Goal: Information Seeking & Learning: Learn about a topic

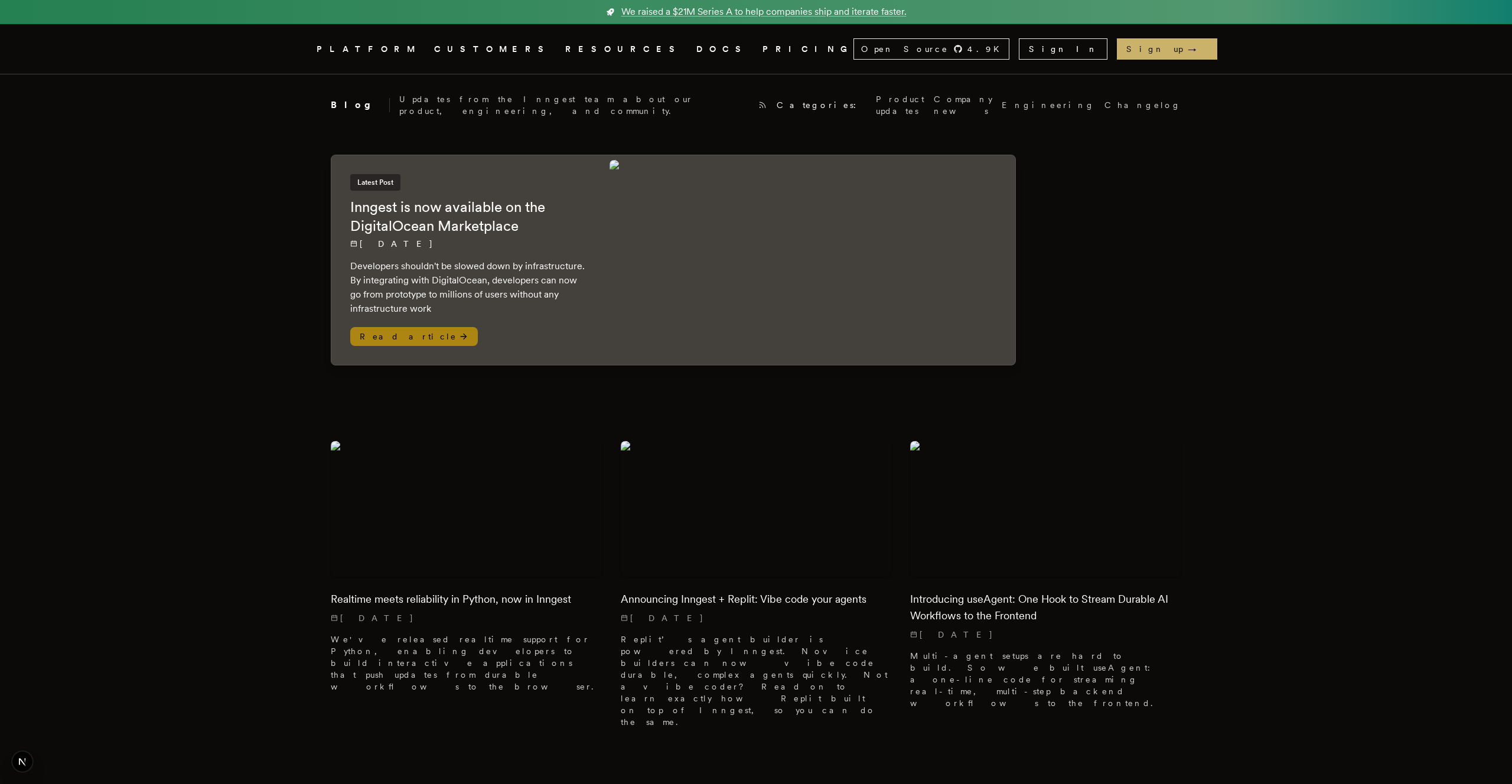
click at [518, 227] on div "Latest Post Inngest is now available on the DigitalOcean Marketplace 10/9/2025 …" at bounding box center [468, 245] width 235 height 142
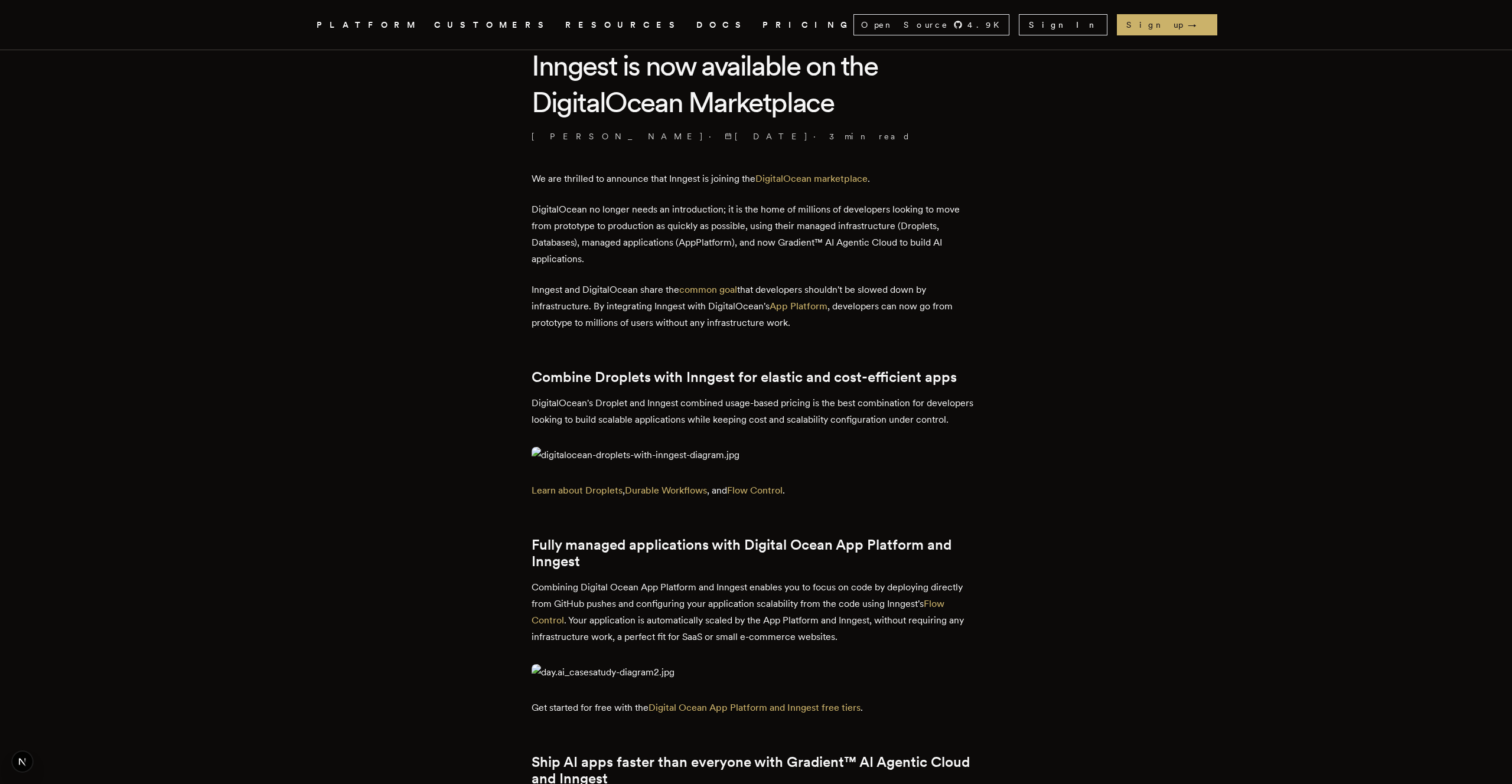
scroll to position [321, 0]
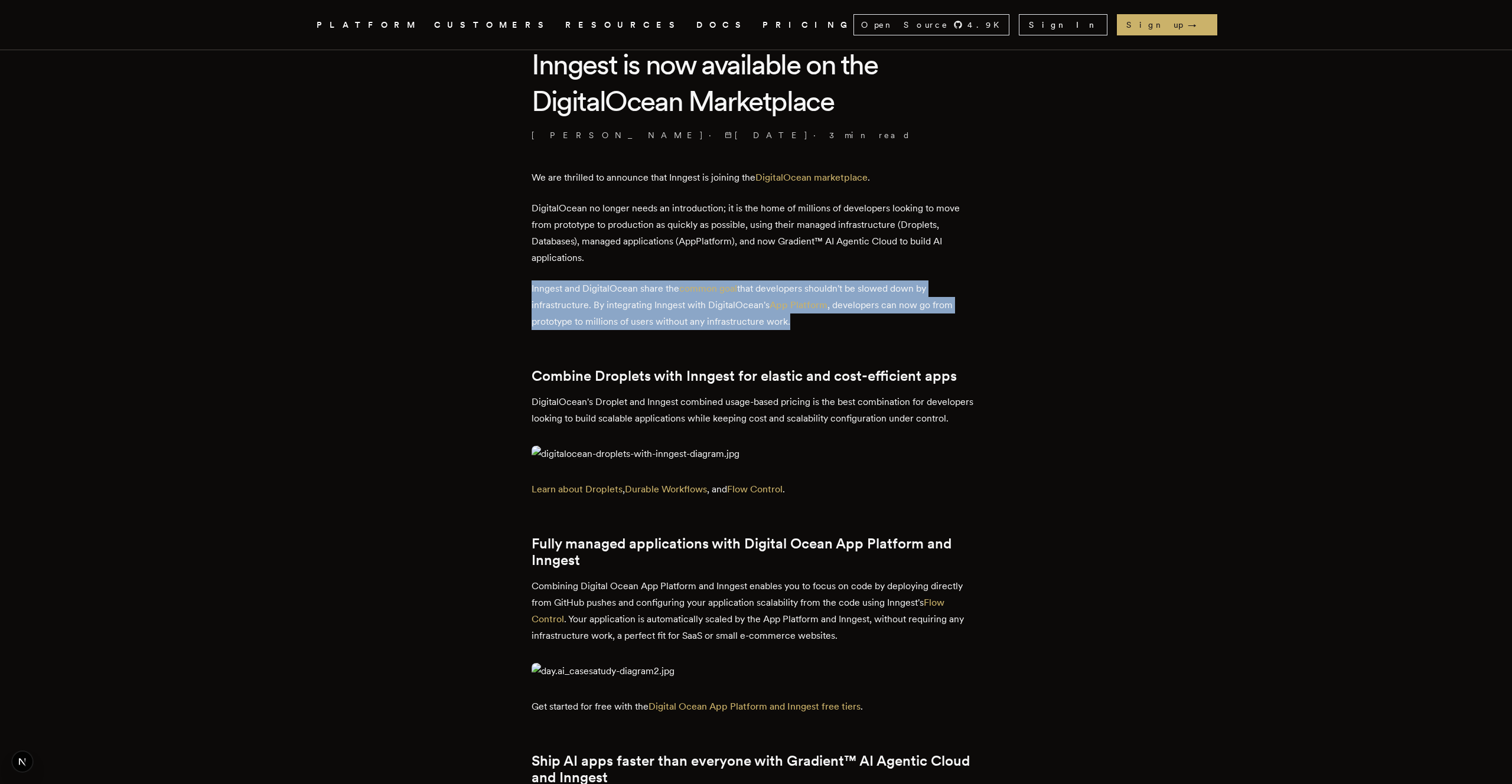
drag, startPoint x: 834, startPoint y: 273, endPoint x: 881, endPoint y: 316, distance: 63.7
click at [881, 316] on p "Inngest and DigitalOcean share the common goal that developers shouldn't be slo…" at bounding box center [756, 305] width 449 height 50
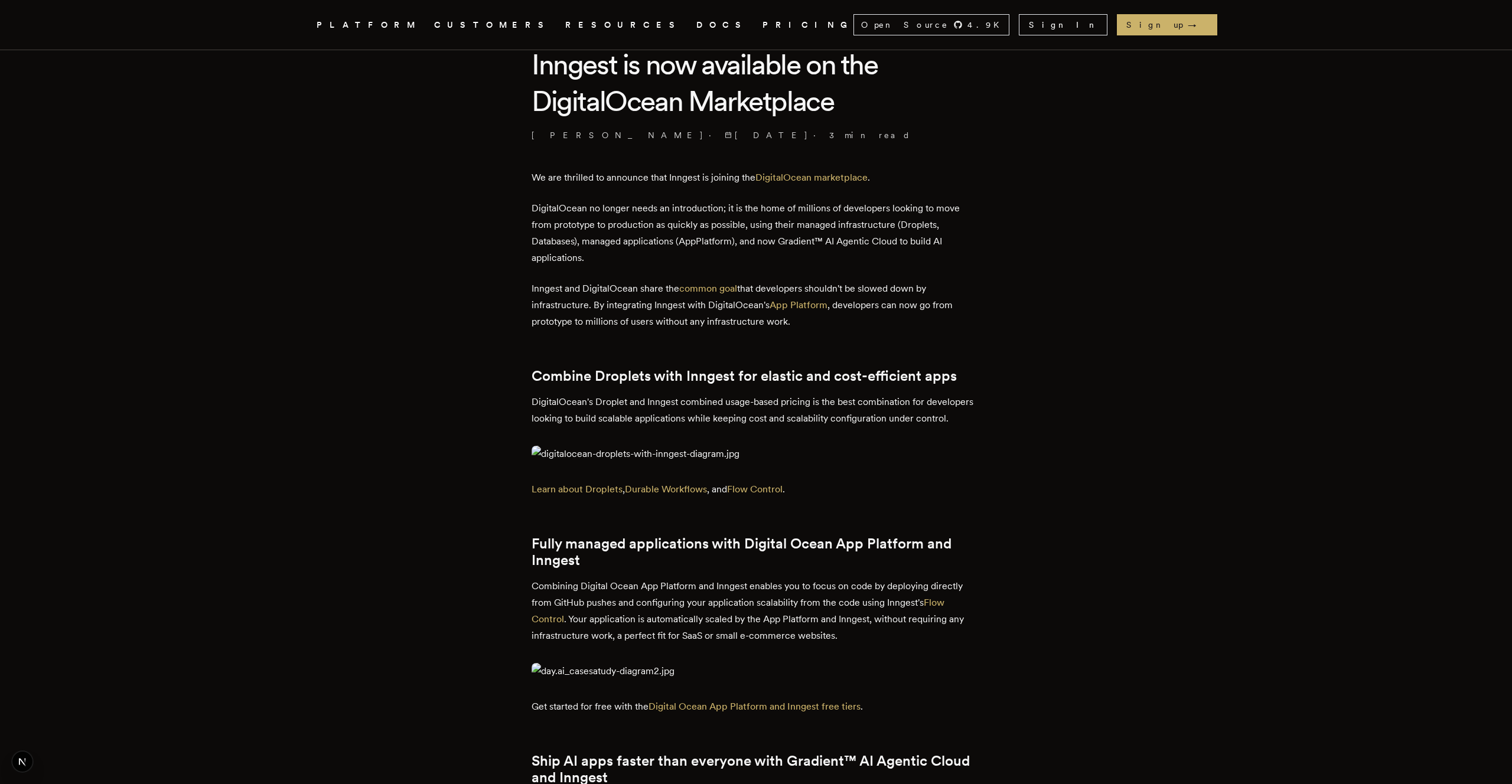
click at [881, 316] on p "Inngest and DigitalOcean share the common goal that developers shouldn't be slo…" at bounding box center [756, 305] width 449 height 50
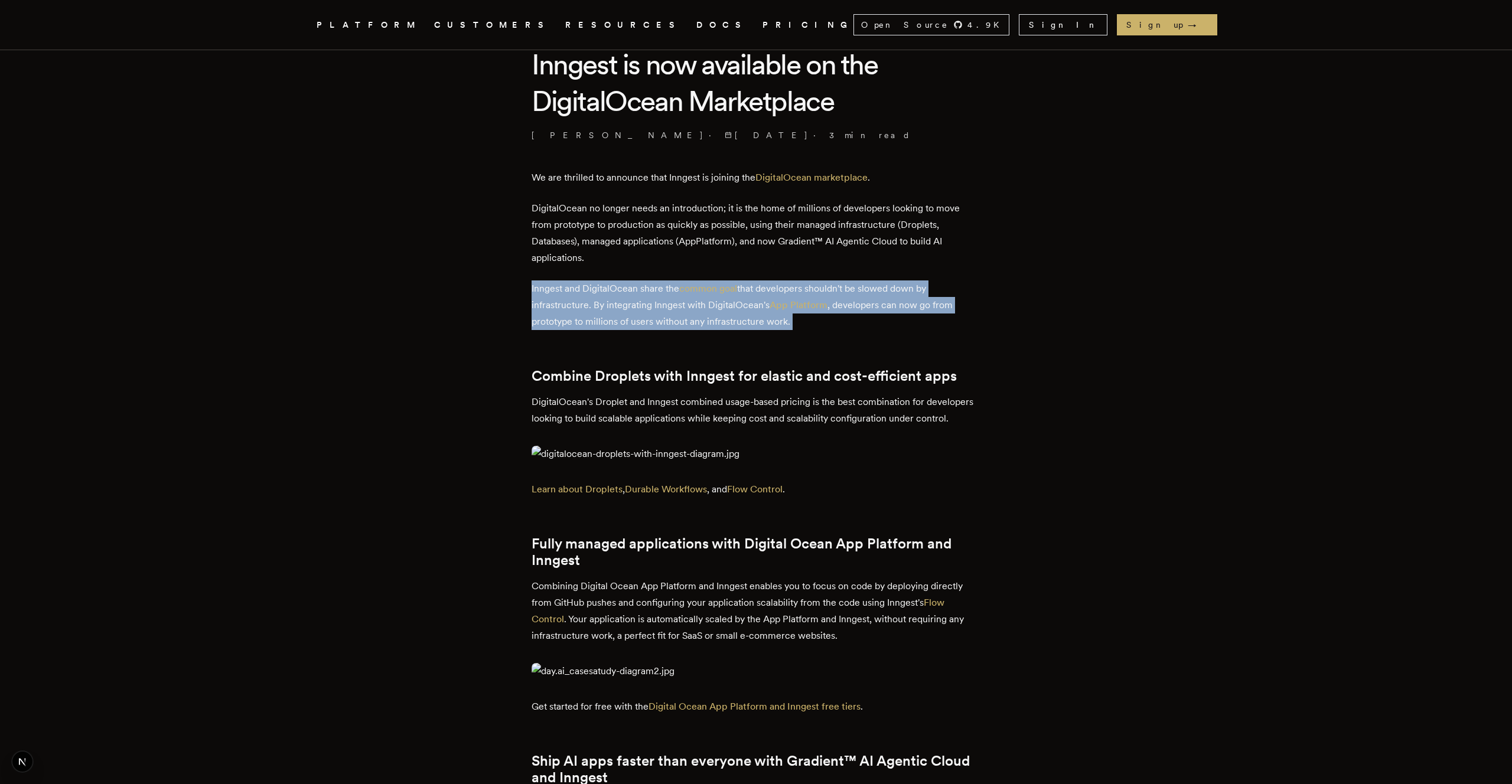
click at [907, 319] on p "Inngest and DigitalOcean share the common goal that developers shouldn't be slo…" at bounding box center [756, 305] width 449 height 50
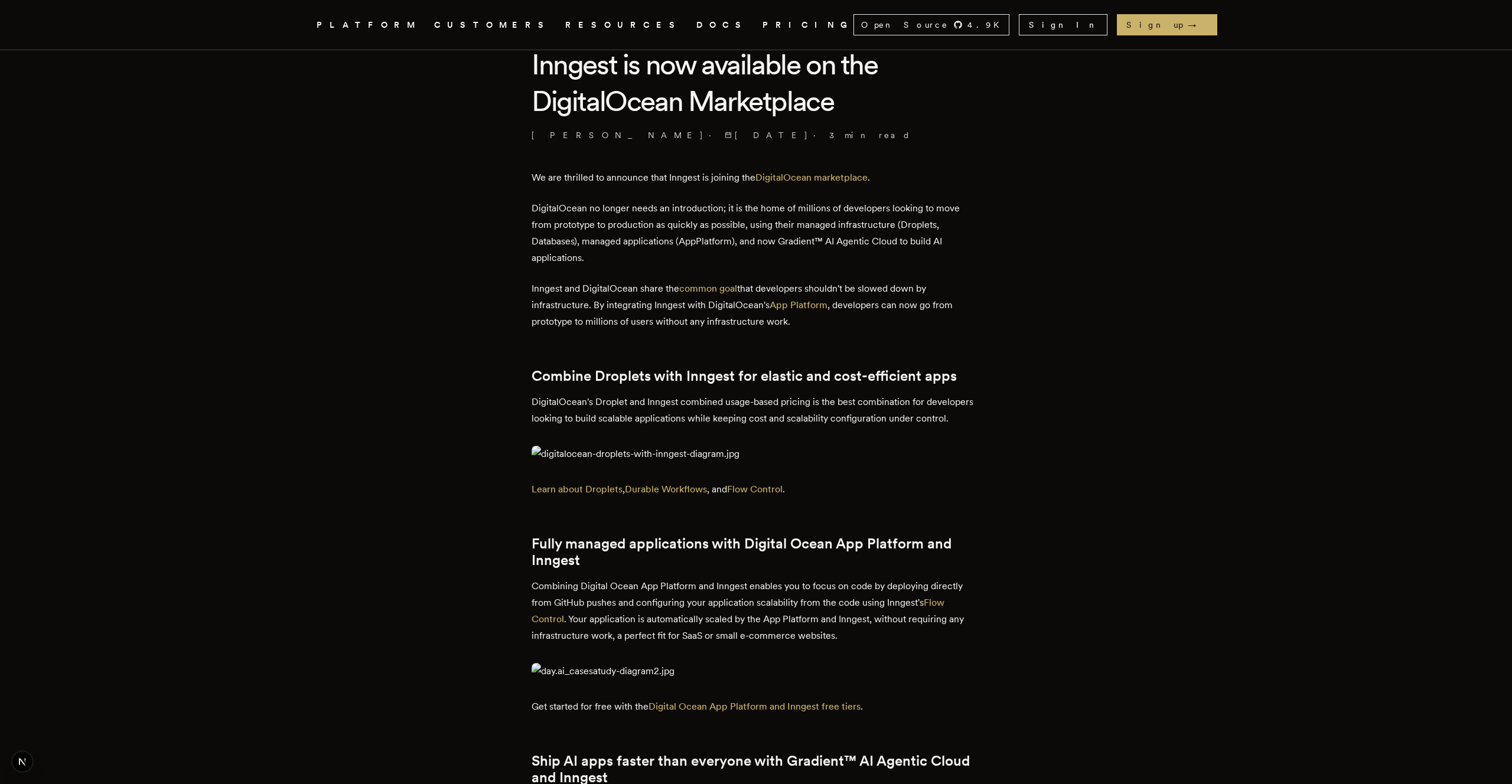
click at [907, 319] on p "Inngest and DigitalOcean share the common goal that developers shouldn't be slo…" at bounding box center [756, 305] width 449 height 50
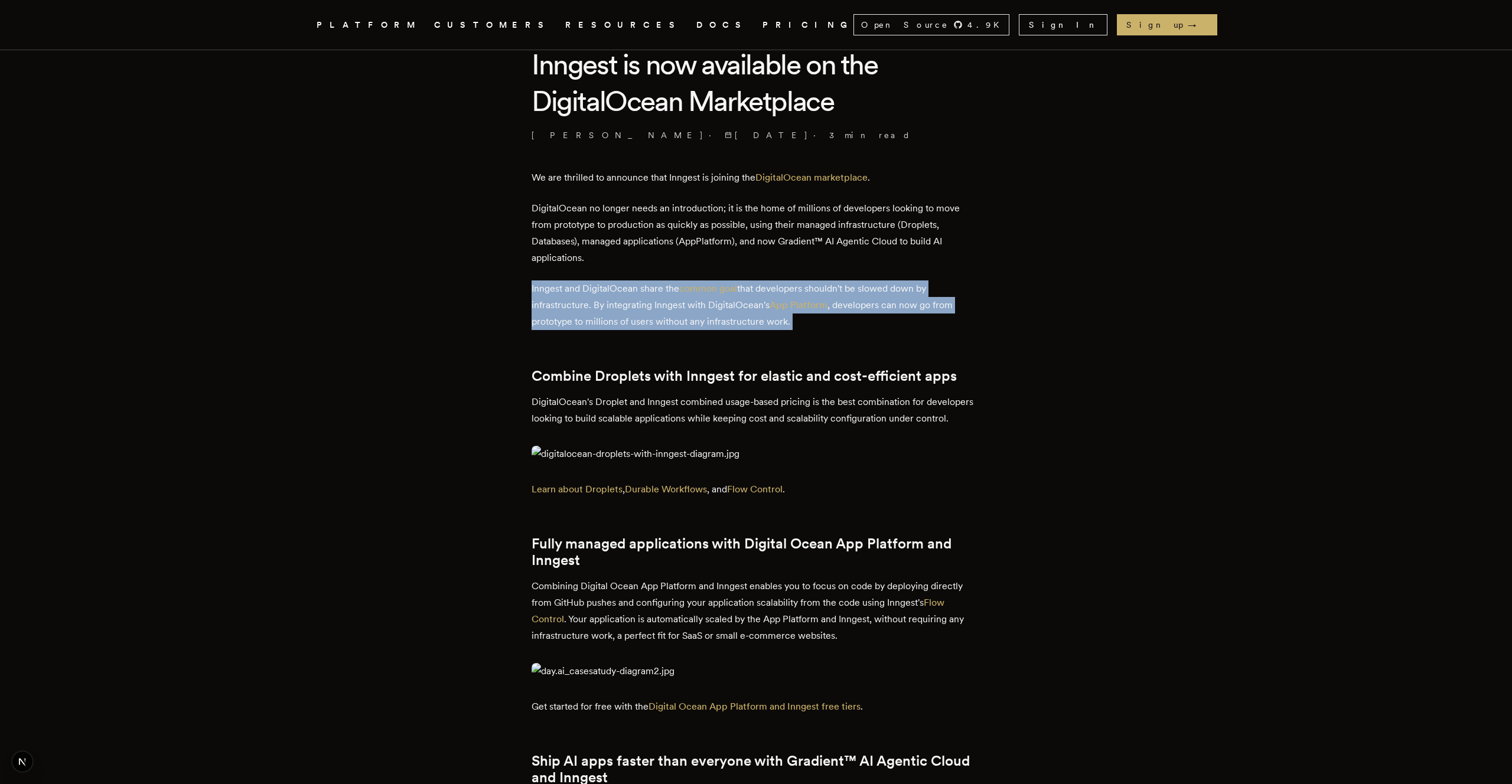
click at [936, 318] on p "Inngest and DigitalOcean share the common goal that developers shouldn't be slo…" at bounding box center [756, 305] width 449 height 50
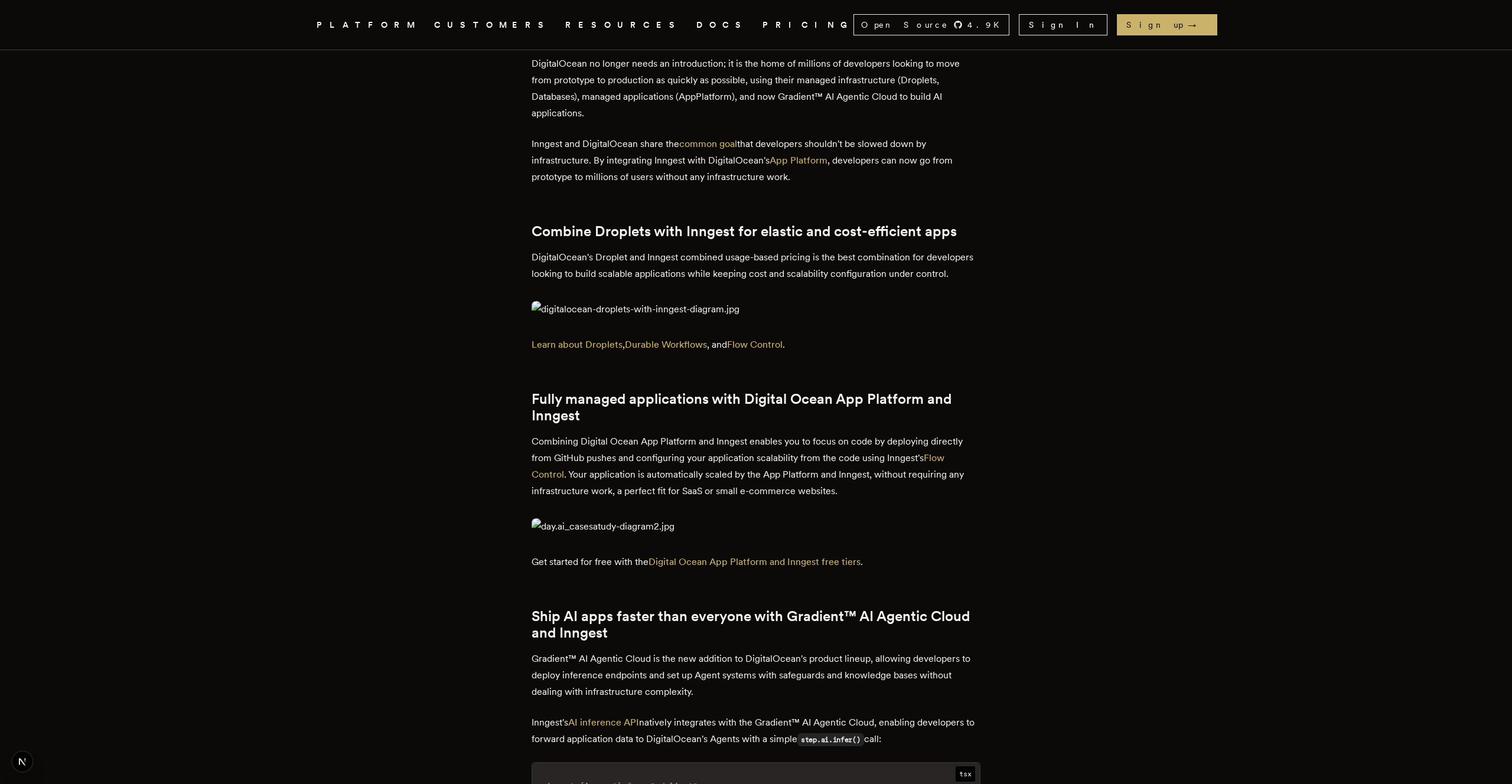
scroll to position [468, 0]
click at [817, 316] on img at bounding box center [756, 307] width 449 height 16
click at [1000, 392] on article "Inngest is now available on the DigitalOcean Marketplace Charly Poly · [DATE] ·…" at bounding box center [756, 604] width 851 height 1995
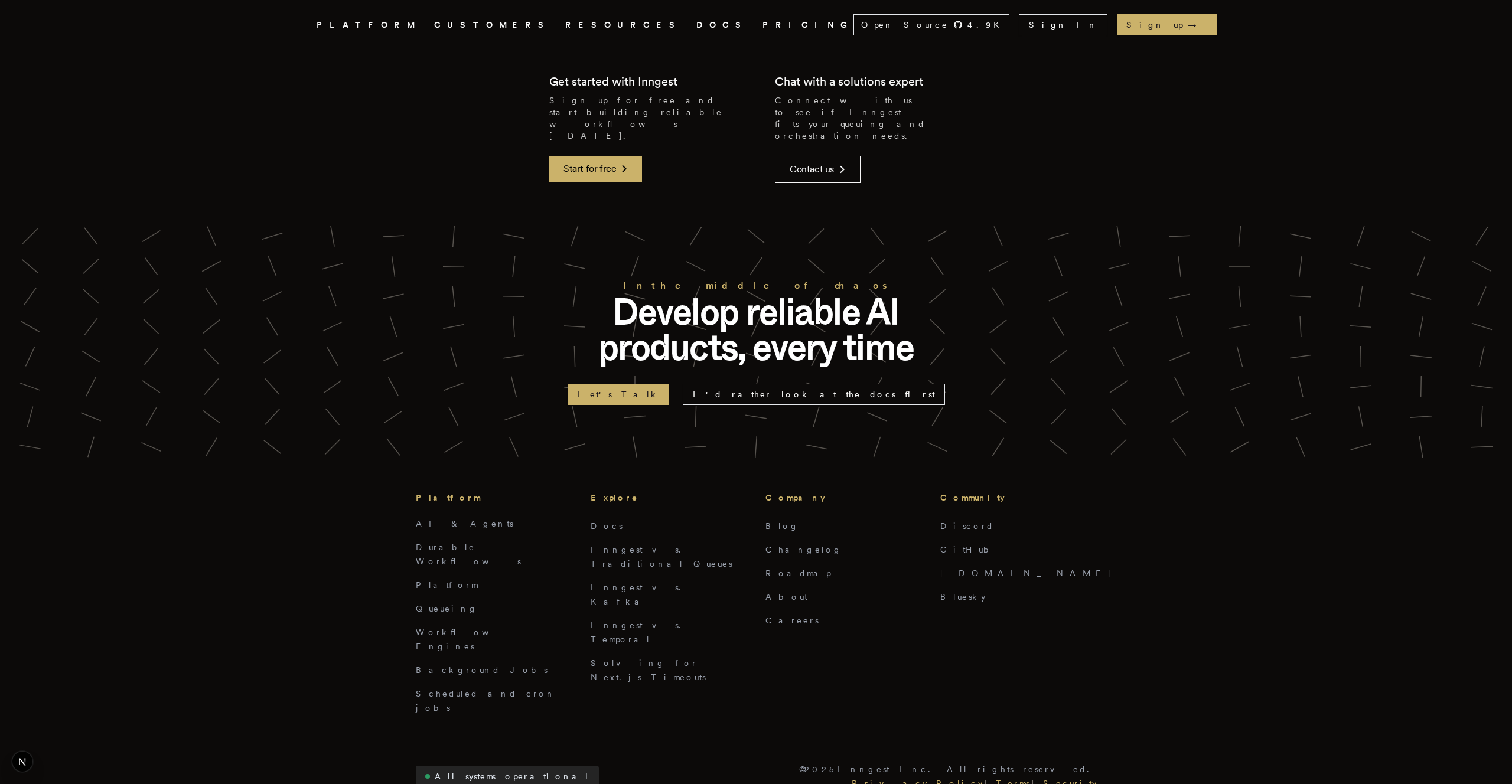
scroll to position [1876, 0]
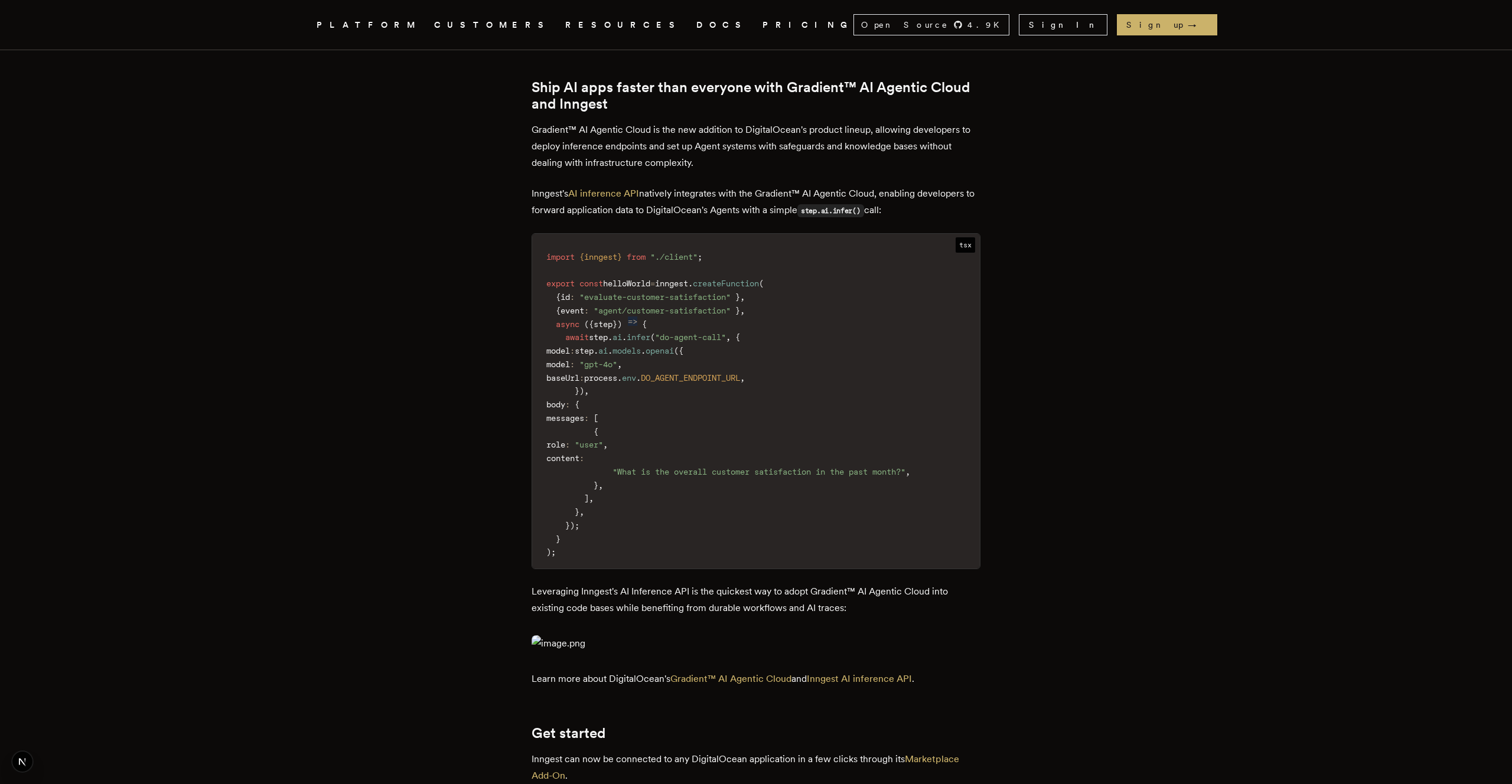
scroll to position [0, 0]
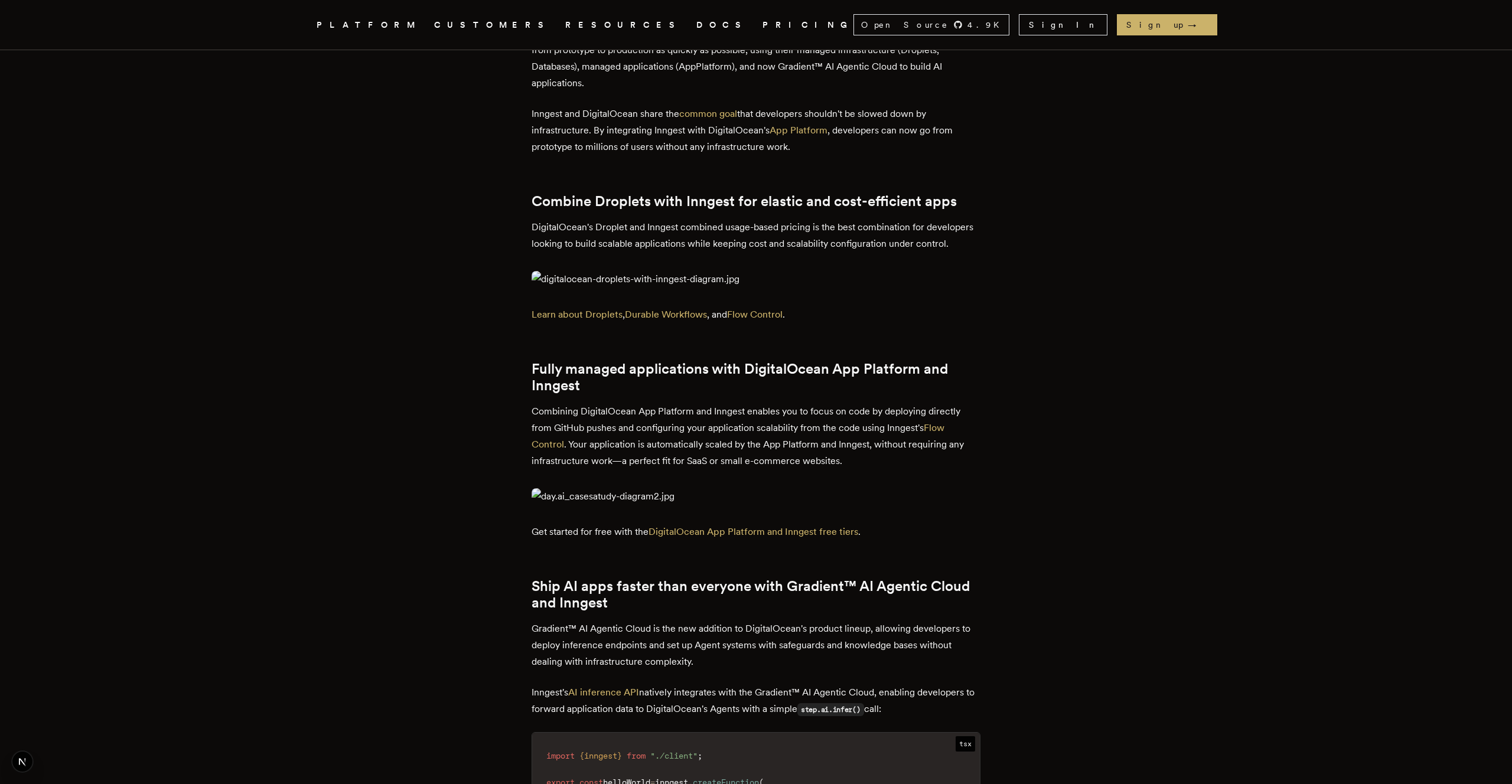
scroll to position [185, 0]
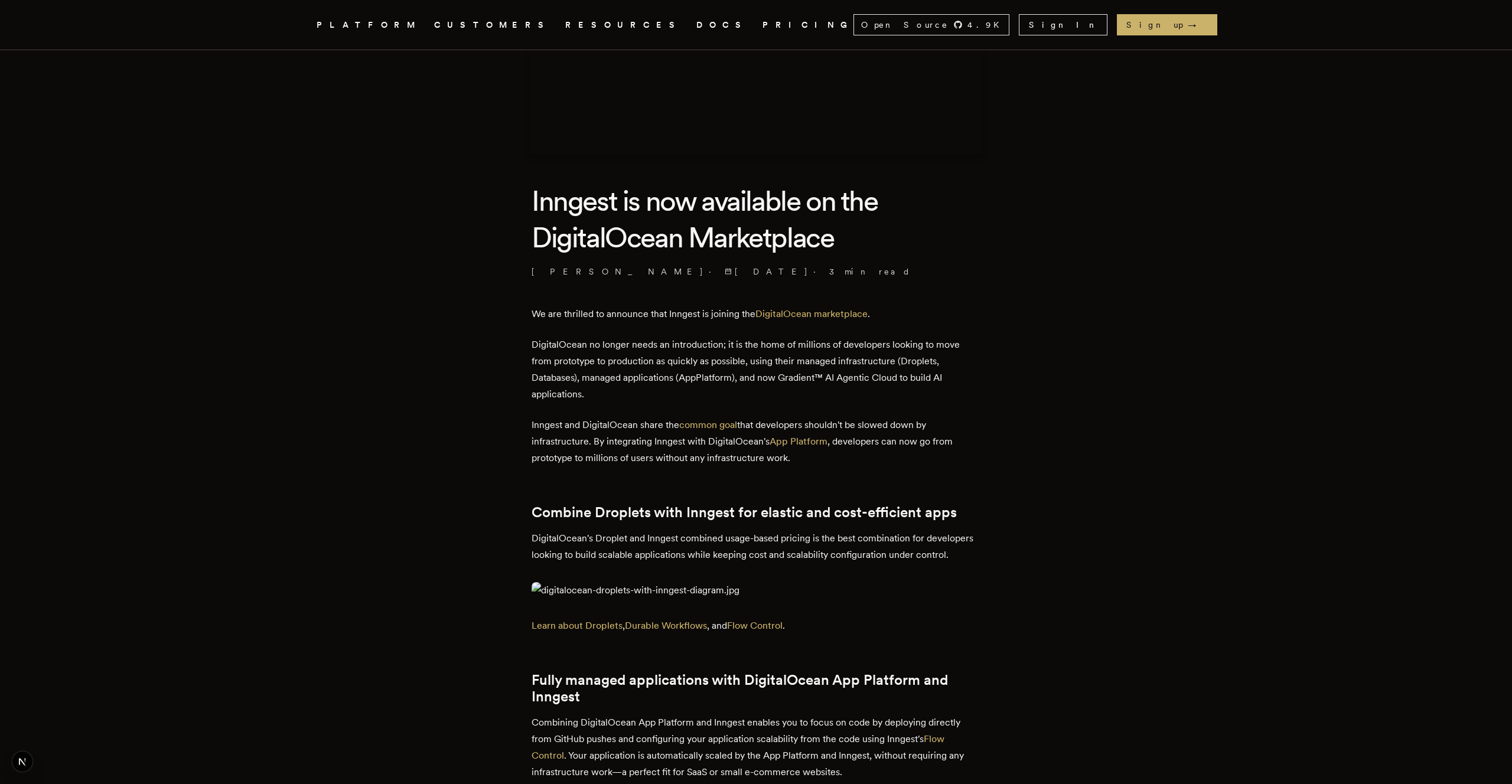
click at [972, 385] on p "DigitalOcean no longer needs an introduction; it is the home of millions of dev…" at bounding box center [756, 369] width 449 height 66
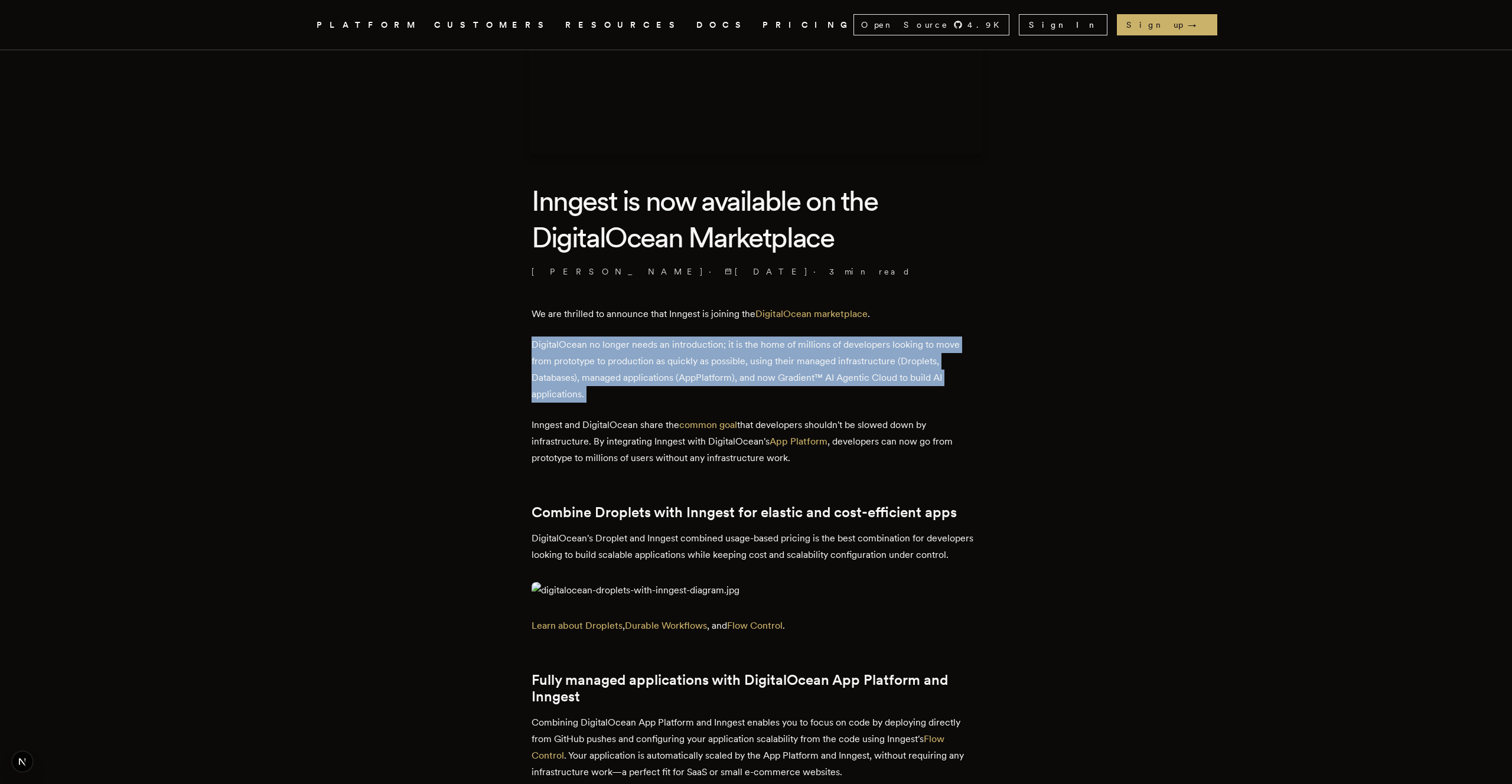
click at [972, 385] on p "DigitalOcean no longer needs an introduction; it is the home of millions of dev…" at bounding box center [756, 369] width 449 height 66
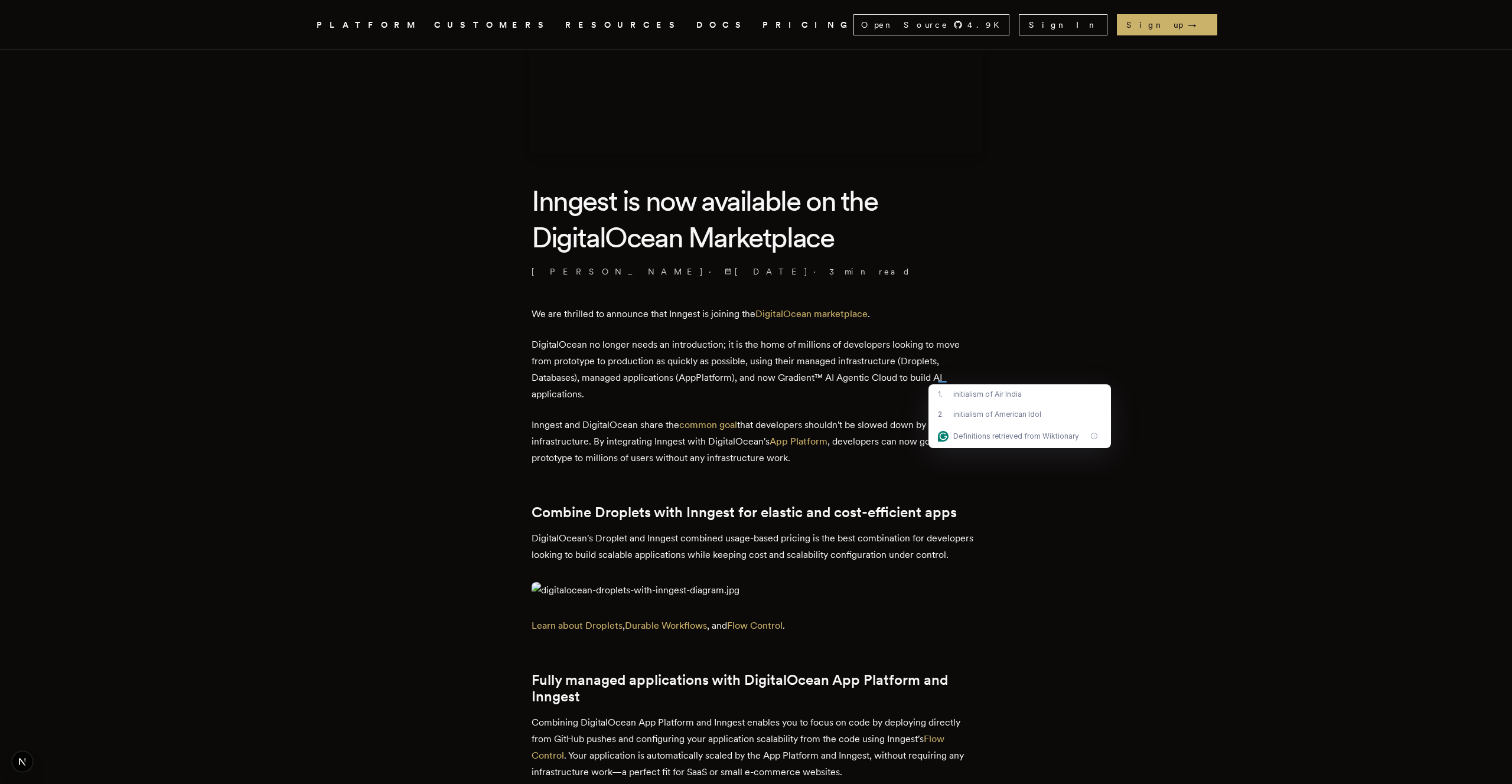
click at [949, 452] on p "Inngest and DigitalOcean share the common goal that developers shouldn't be slo…" at bounding box center [756, 442] width 449 height 50
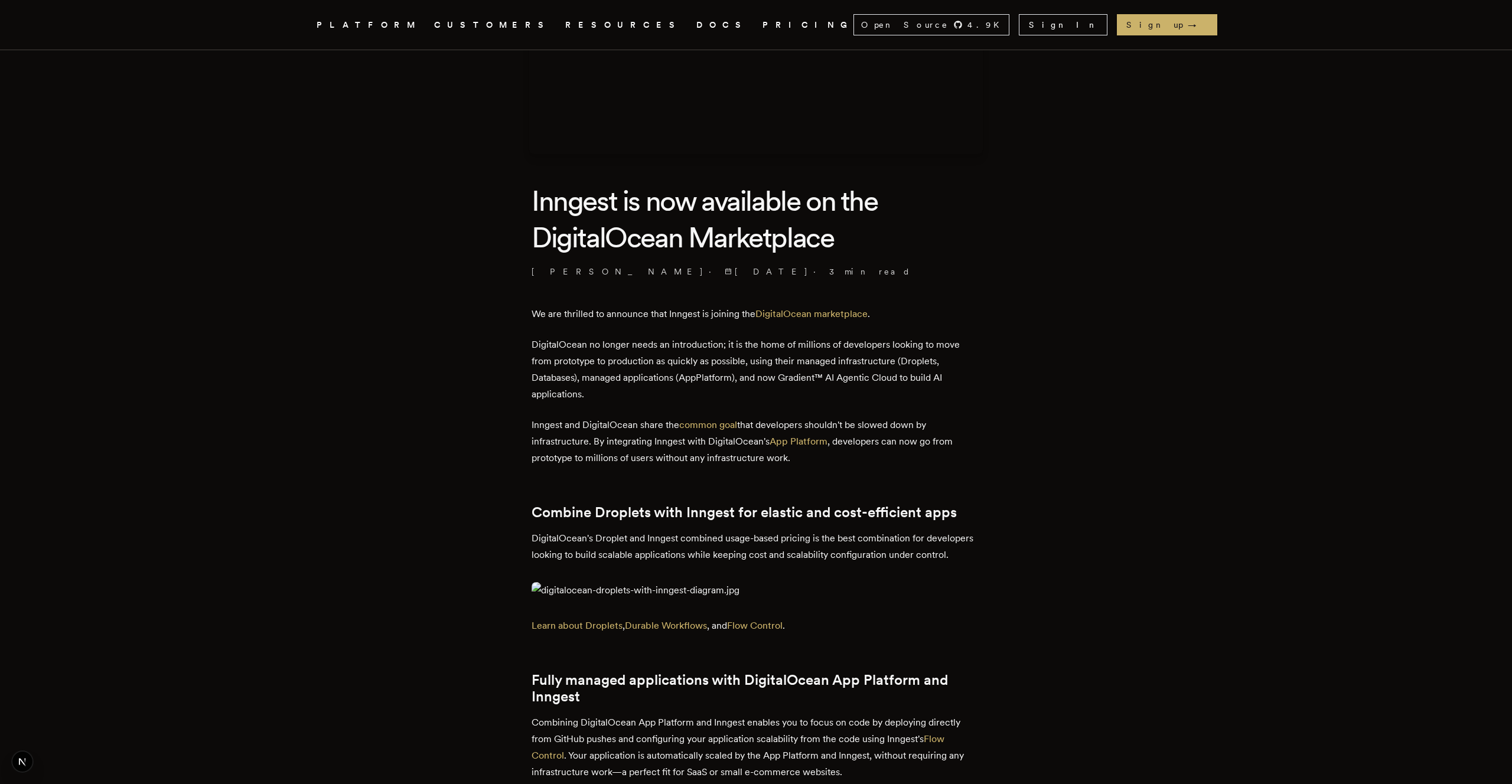
click at [949, 452] on p "Inngest and DigitalOcean share the common goal that developers shouldn't be slo…" at bounding box center [756, 442] width 449 height 50
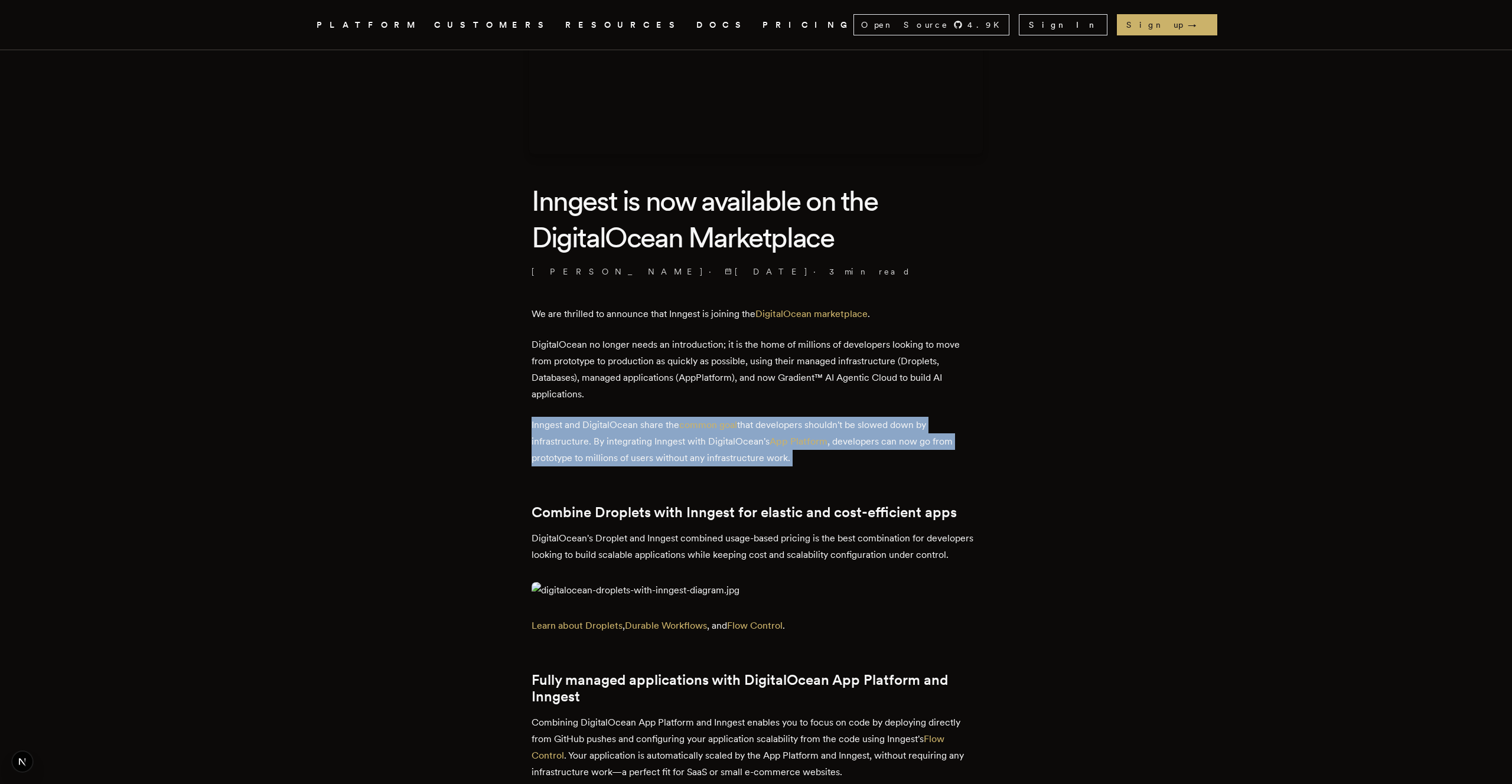
click at [949, 452] on p "Inngest and DigitalOcean share the common goal that developers shouldn't be slo…" at bounding box center [756, 442] width 449 height 50
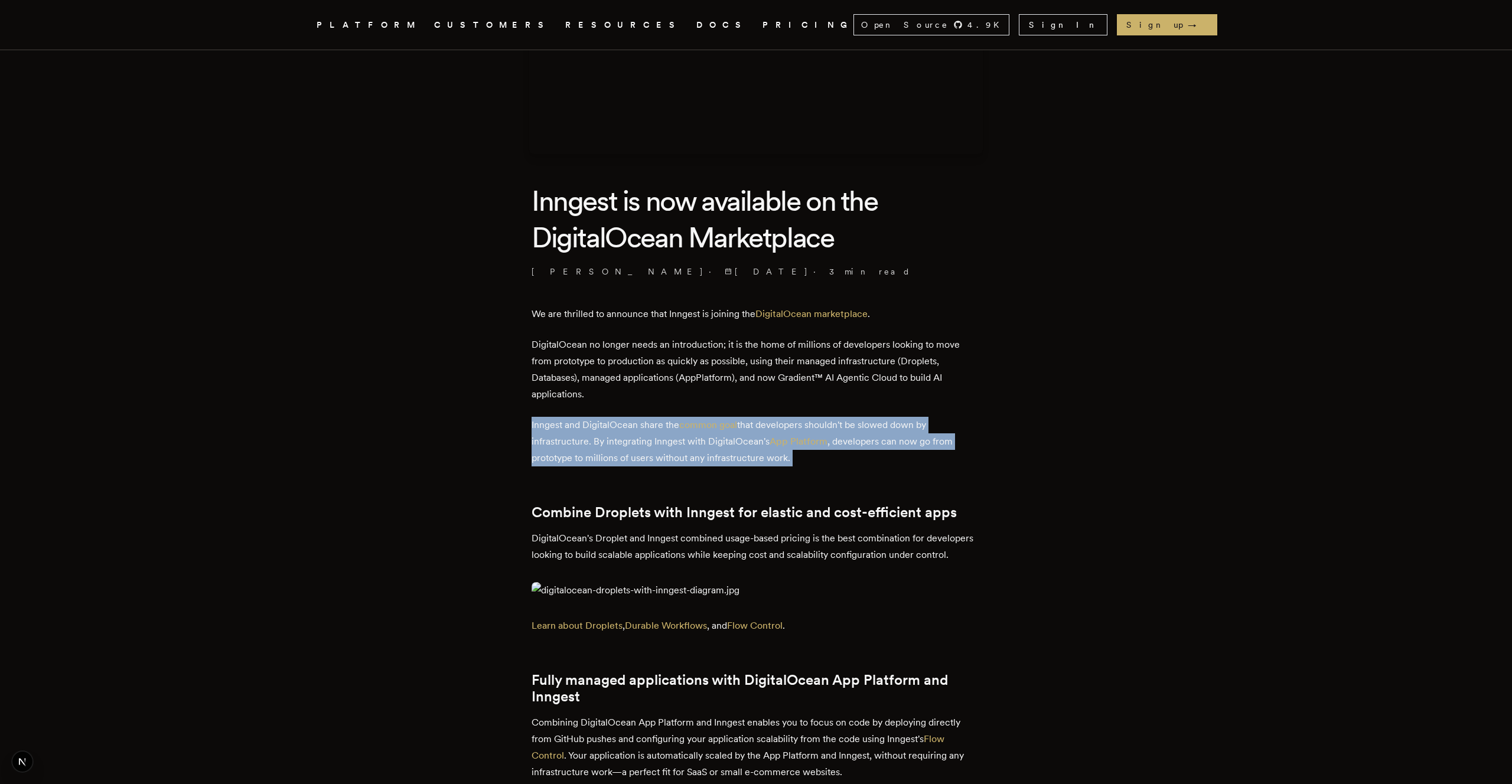
click at [957, 547] on p "DigitalOcean's Droplet and Inngest combined usage-based pricing is the best com…" at bounding box center [756, 547] width 449 height 33
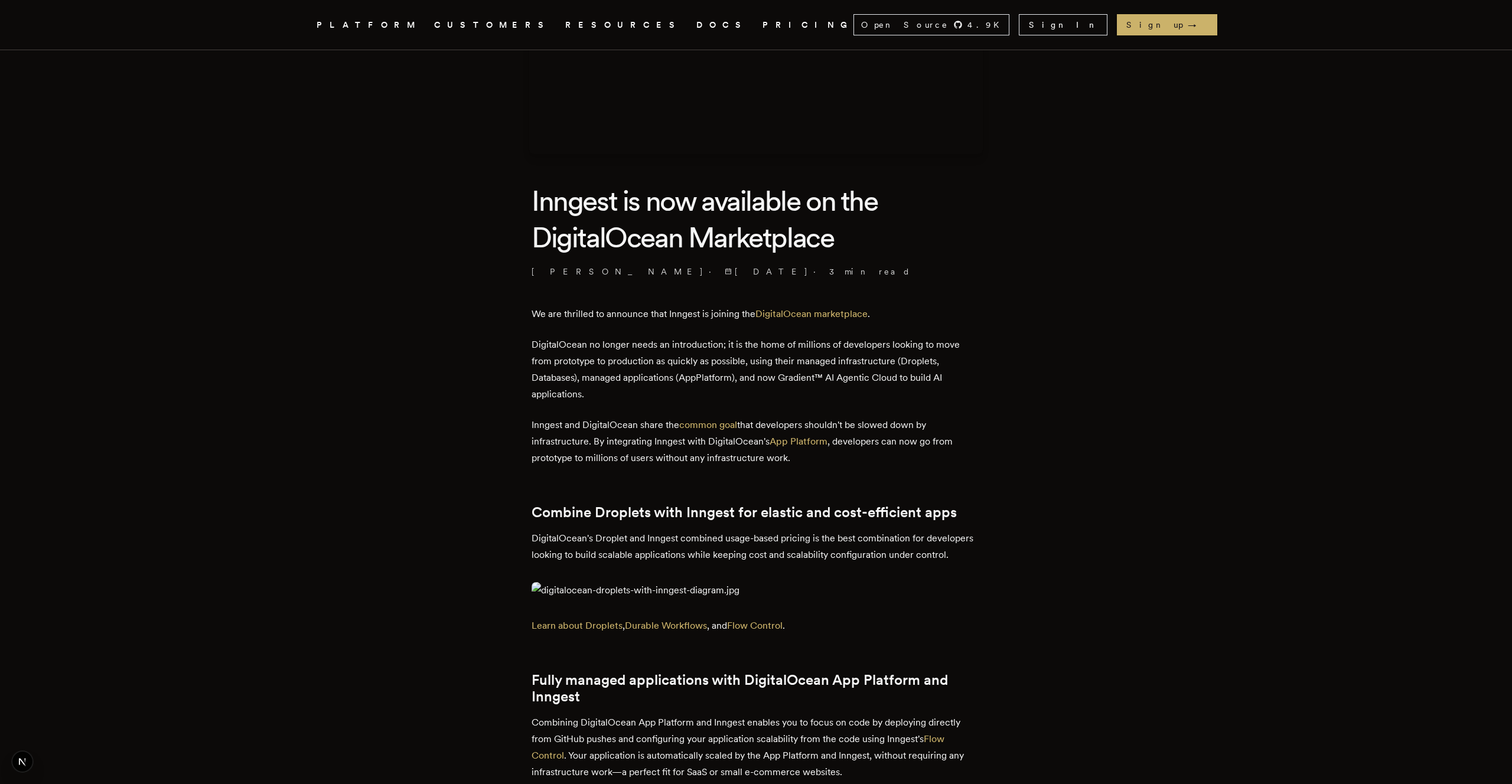
click at [957, 547] on p "DigitalOcean's Droplet and Inngest combined usage-based pricing is the best com…" at bounding box center [756, 547] width 449 height 33
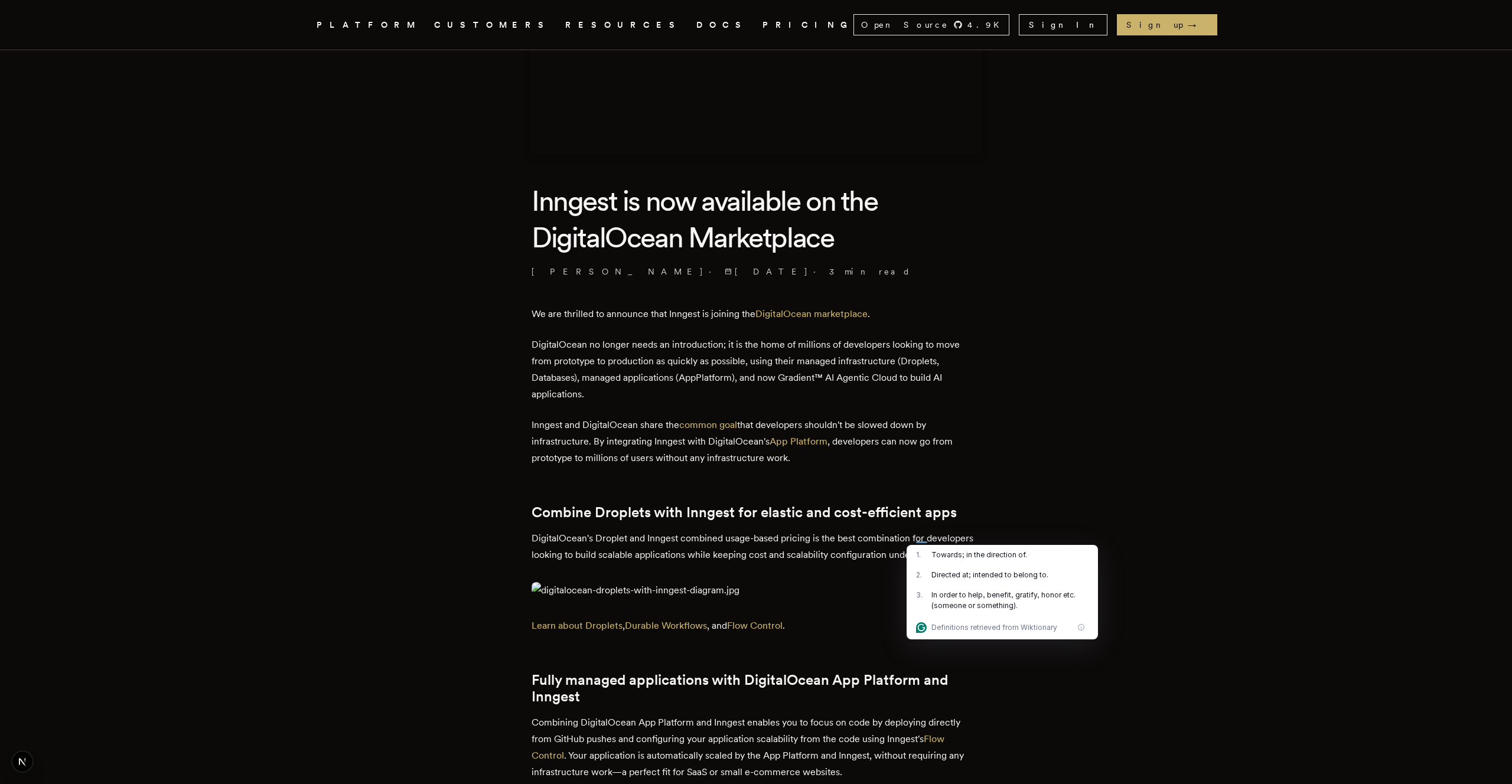
click at [1014, 546] on div "1 . Towards; in the direction of." at bounding box center [1002, 555] width 192 height 20
click at [869, 550] on p "DigitalOcean's Droplet and Inngest combined usage-based pricing is the best com…" at bounding box center [756, 547] width 449 height 33
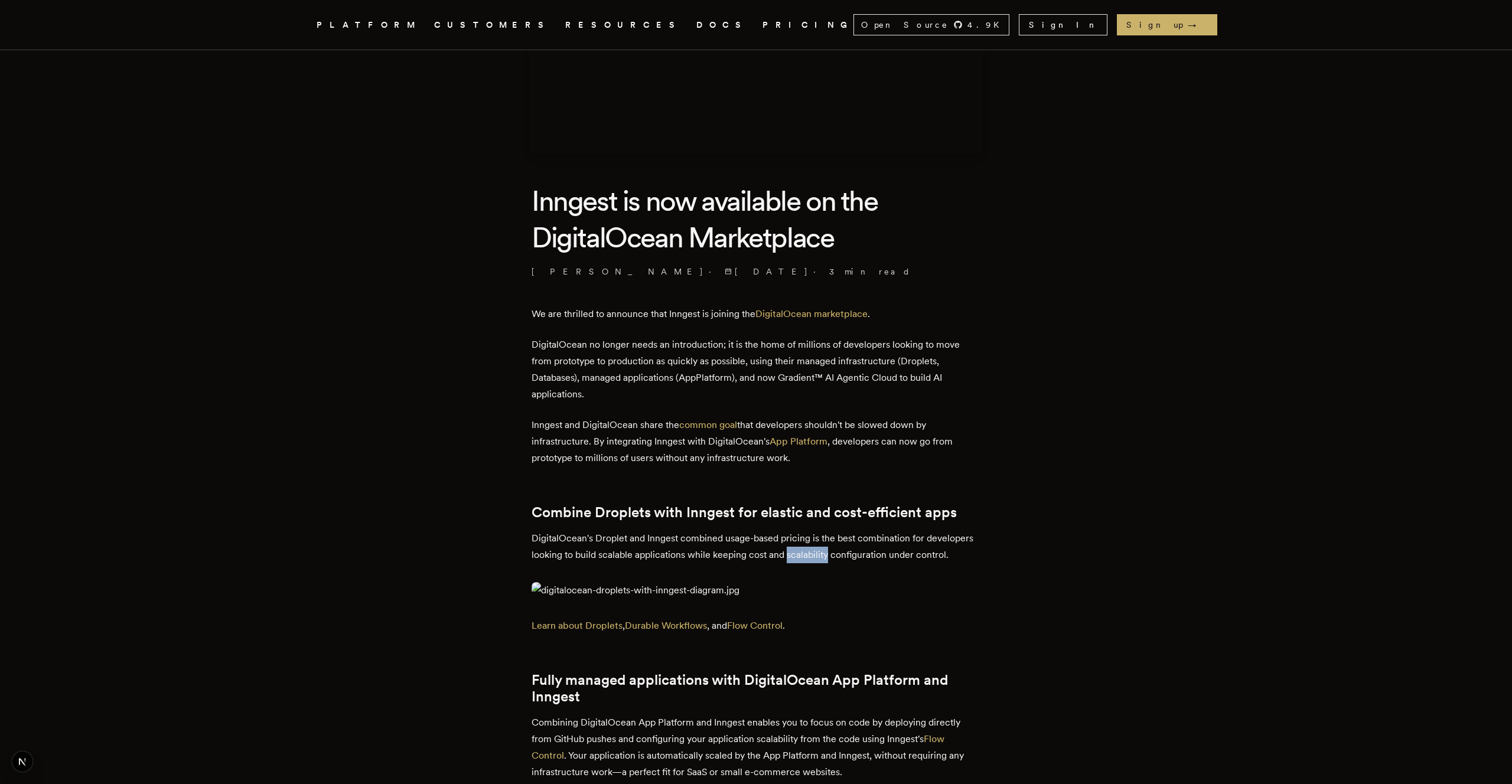
click at [869, 550] on p "DigitalOcean's Droplet and Inngest combined usage-based pricing is the best com…" at bounding box center [756, 547] width 449 height 33
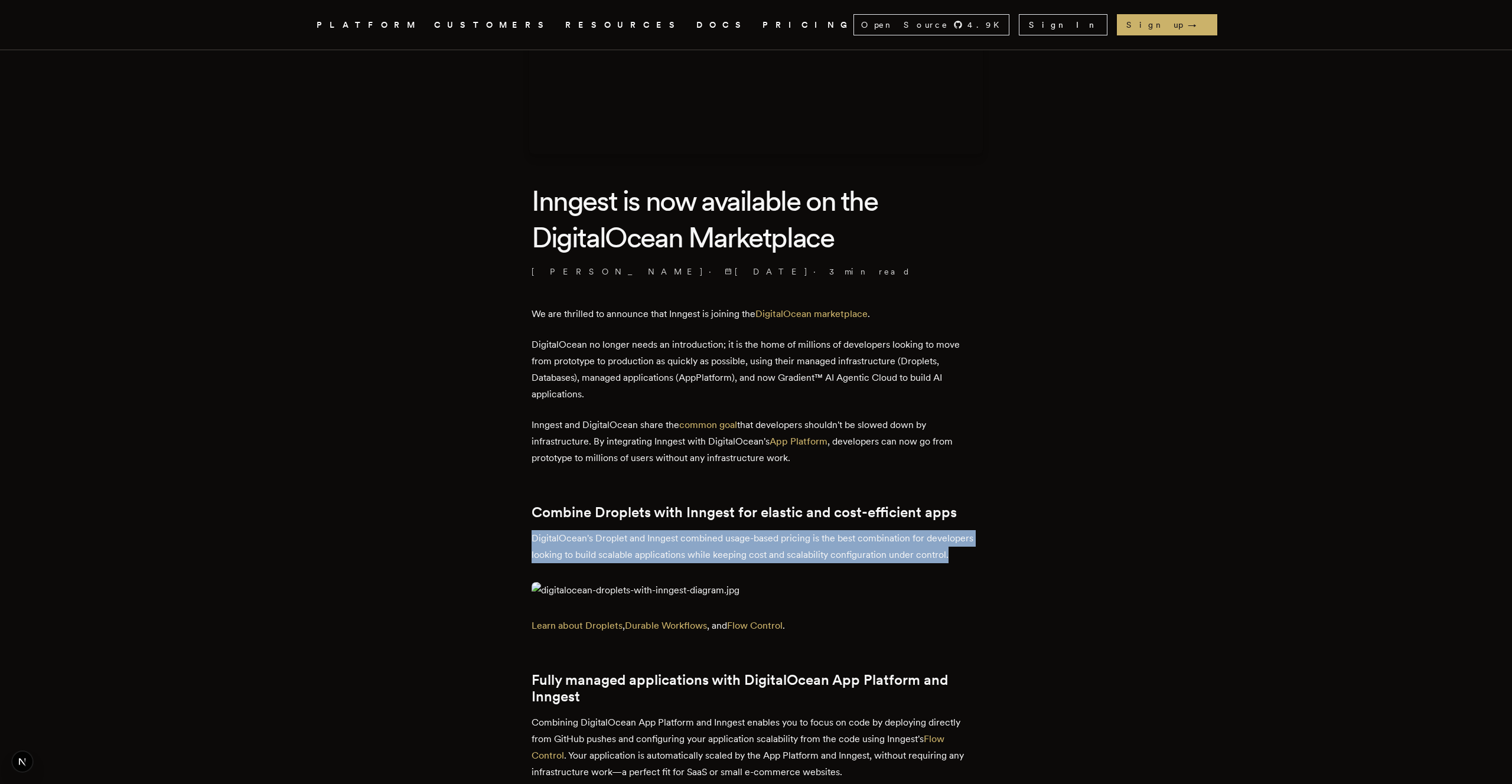
click at [869, 550] on p "DigitalOcean's Droplet and Inngest combined usage-based pricing is the best com…" at bounding box center [756, 547] width 449 height 33
click at [939, 543] on p "DigitalOcean's Droplet and Inngest combined usage-based pricing is the best com…" at bounding box center [756, 547] width 449 height 33
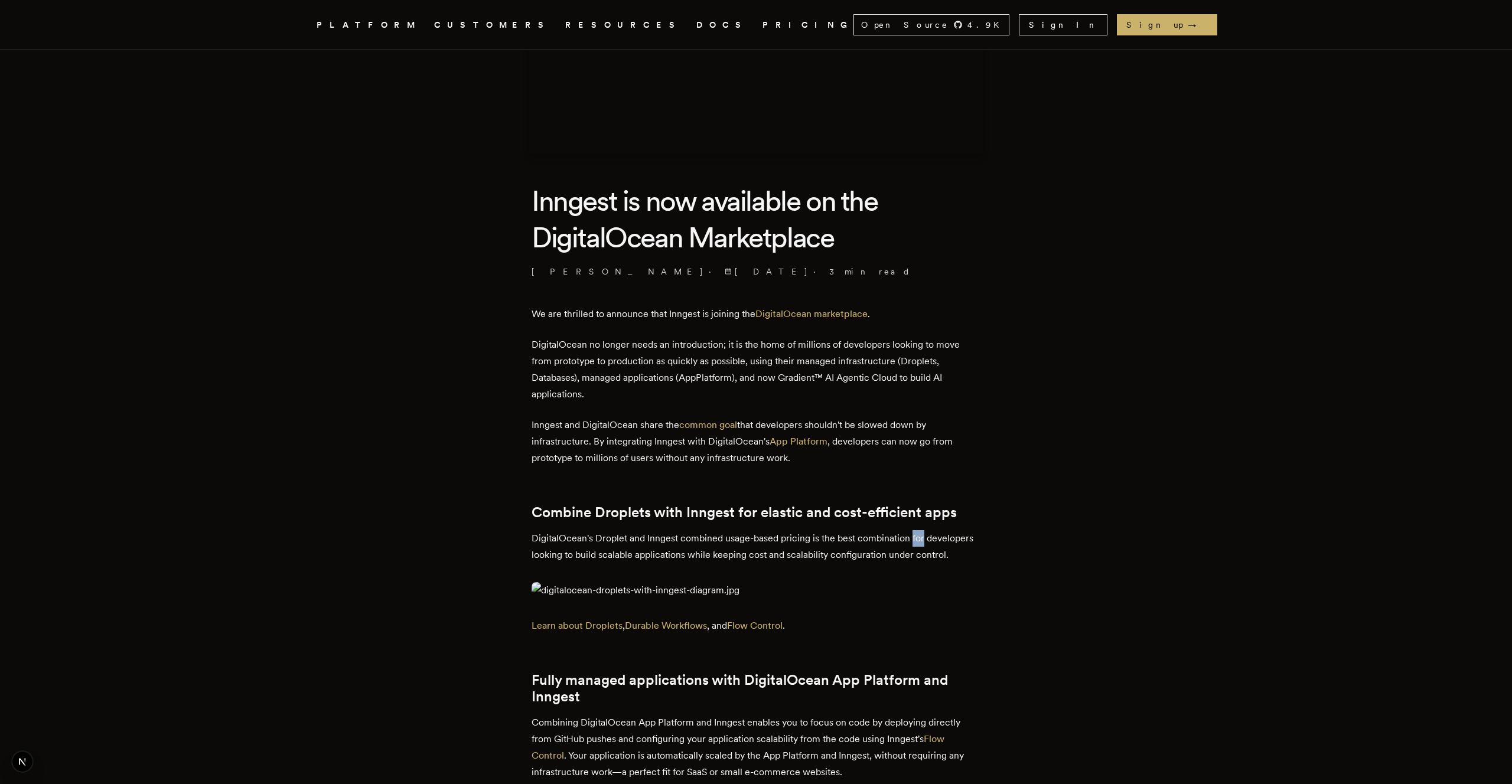
click at [939, 543] on p "DigitalOcean's Droplet and Inngest combined usage-based pricing is the best com…" at bounding box center [756, 547] width 449 height 33
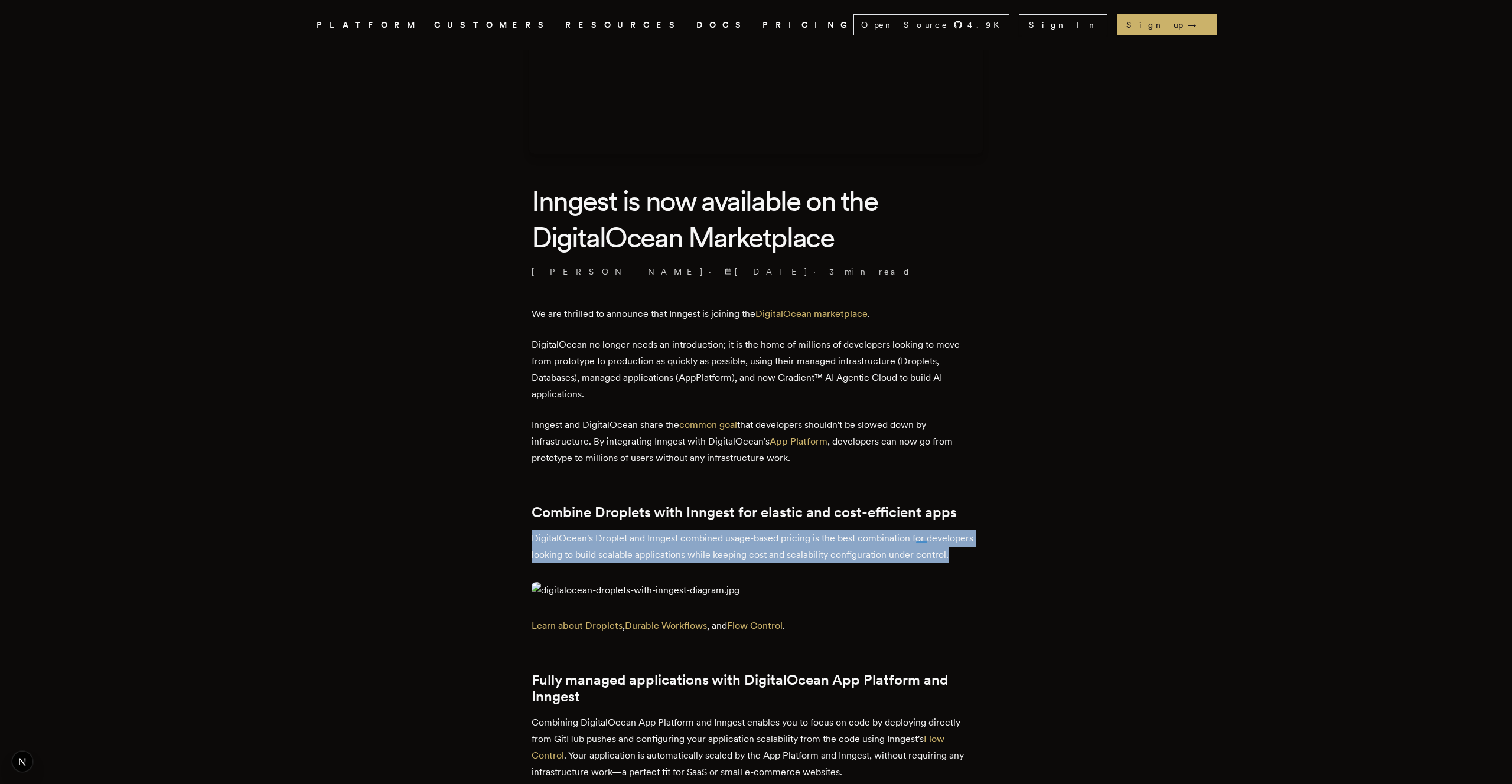
click at [939, 543] on p "DigitalOcean's Droplet and Inngest combined usage-based pricing is the best com…" at bounding box center [756, 547] width 449 height 33
click at [952, 543] on p "DigitalOcean's Droplet and Inngest combined usage-based pricing is the best com…" at bounding box center [756, 547] width 449 height 33
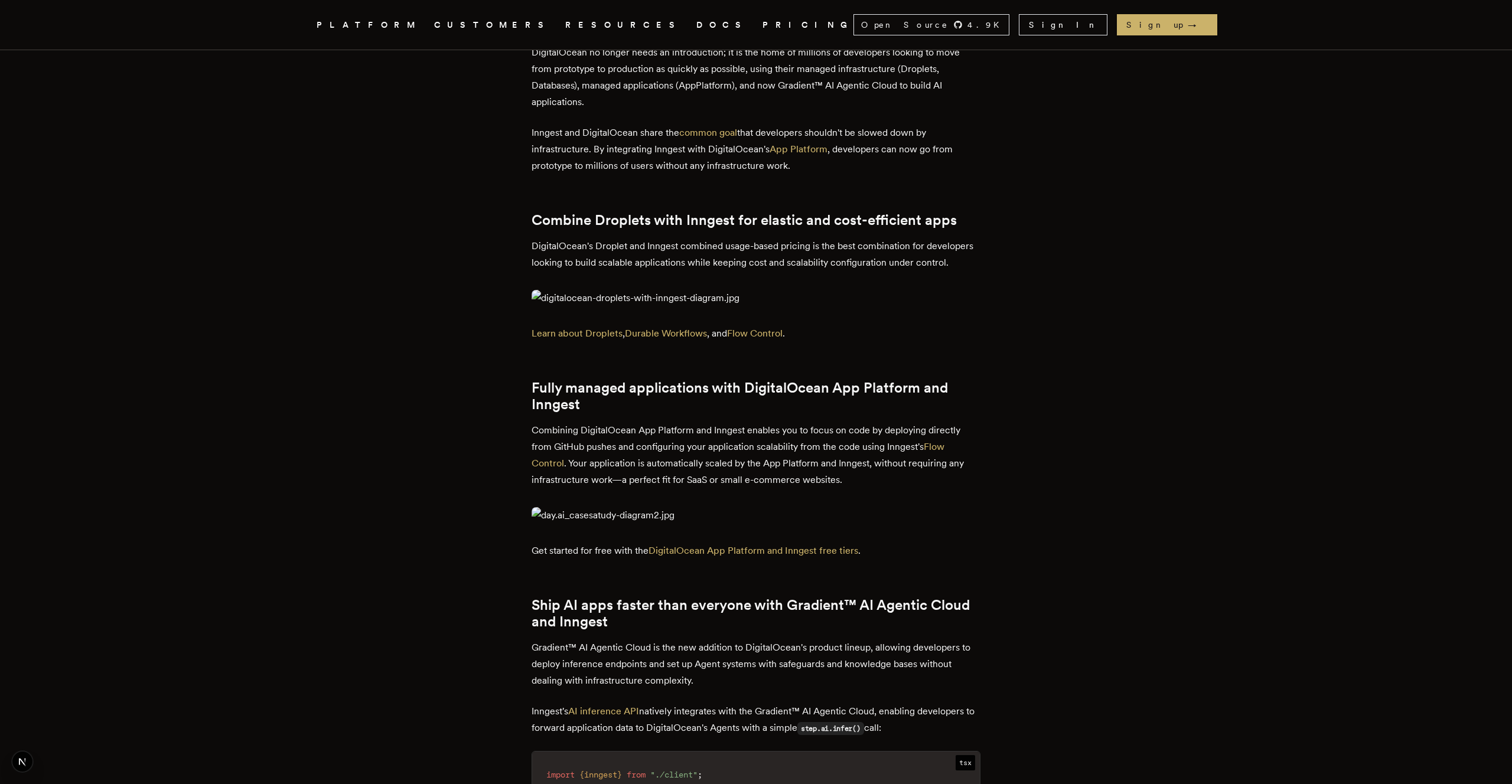
scroll to position [0, 0]
